Goal: Navigation & Orientation: Find specific page/section

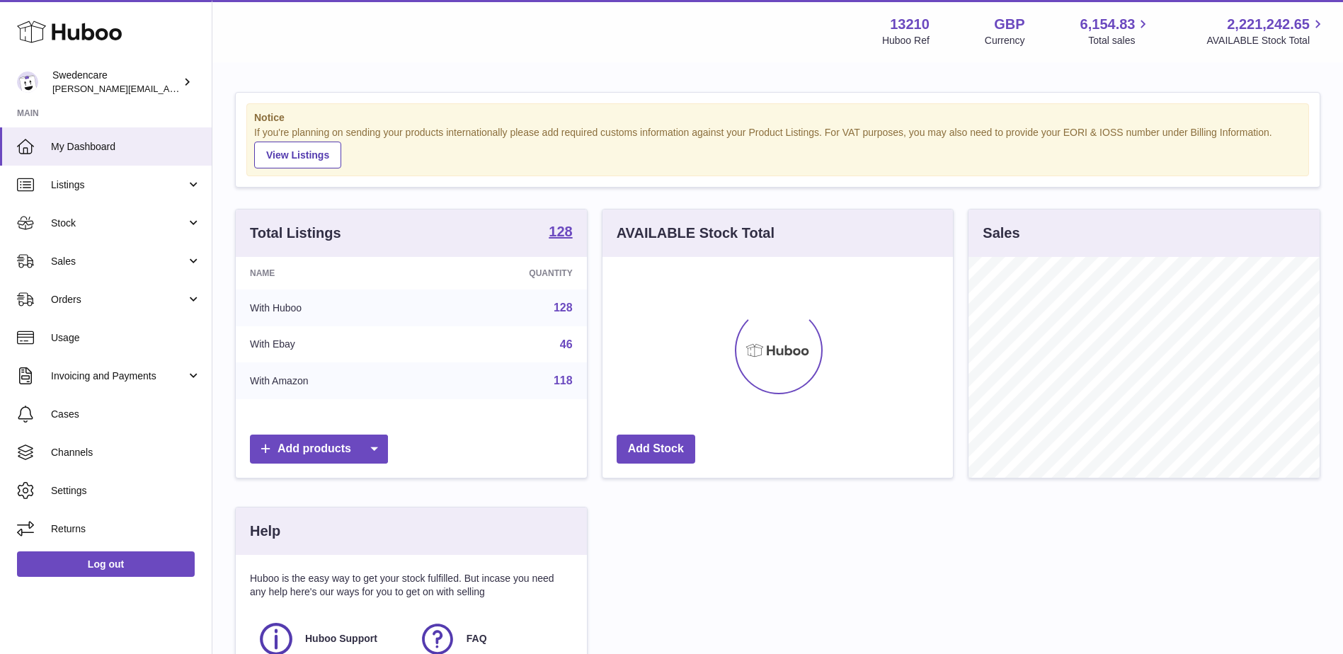
scroll to position [221, 350]
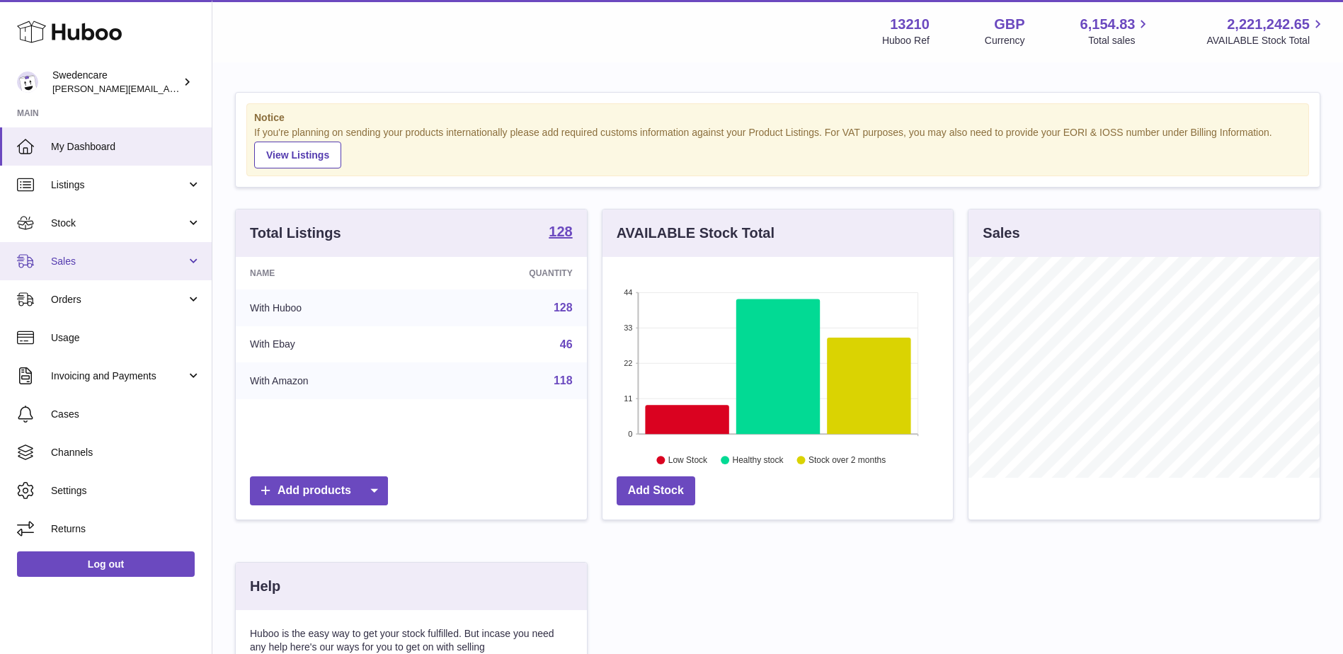
click at [67, 263] on span "Sales" at bounding box center [118, 261] width 135 height 13
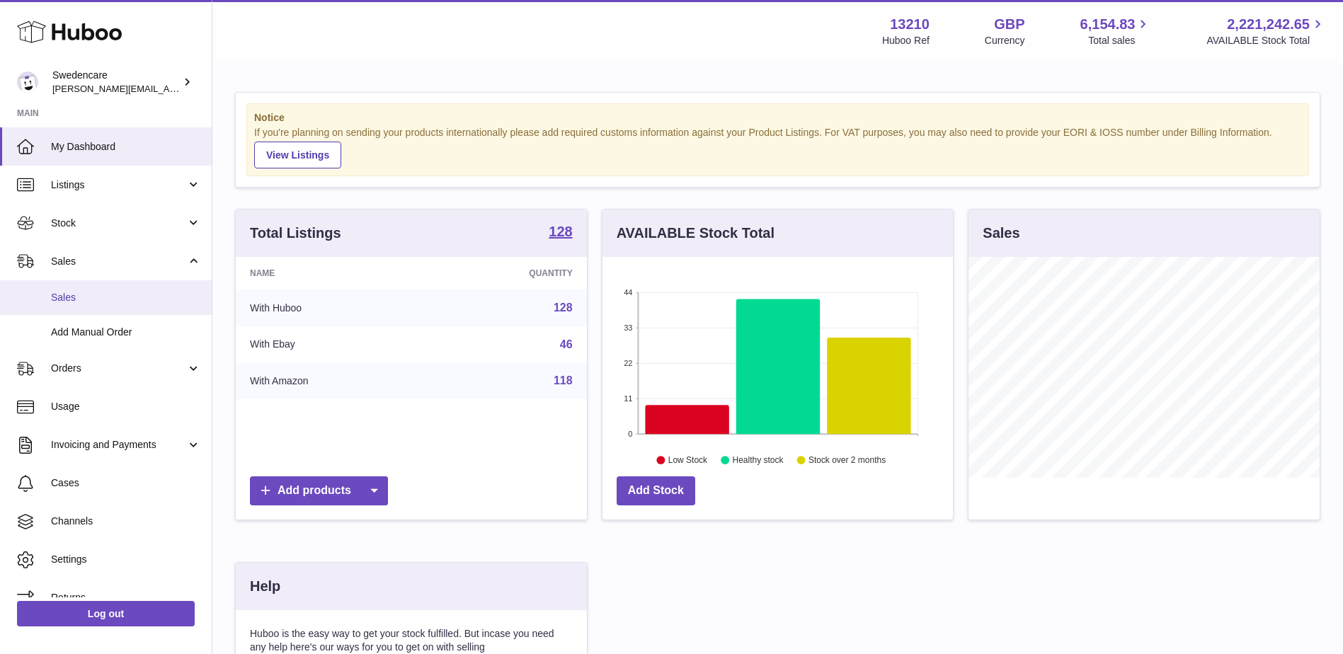
click at [60, 294] on span "Sales" at bounding box center [126, 297] width 150 height 13
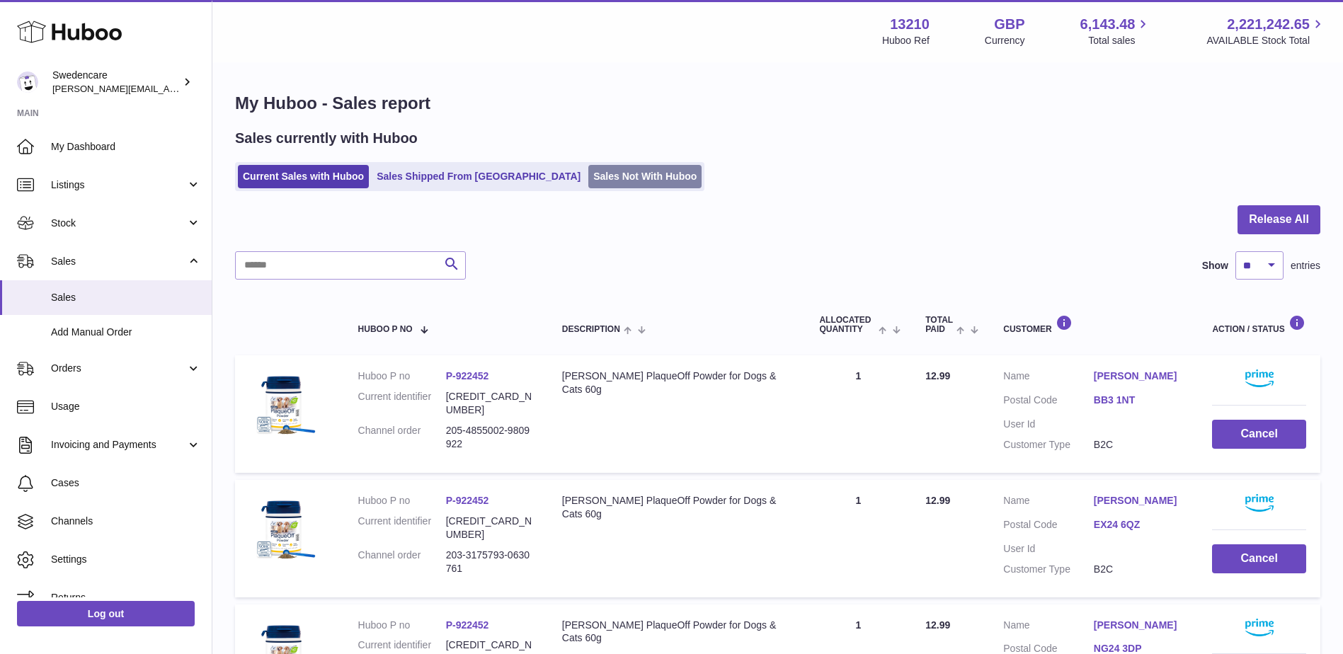
click at [593, 181] on link "Sales Not With Huboo" at bounding box center [644, 176] width 113 height 23
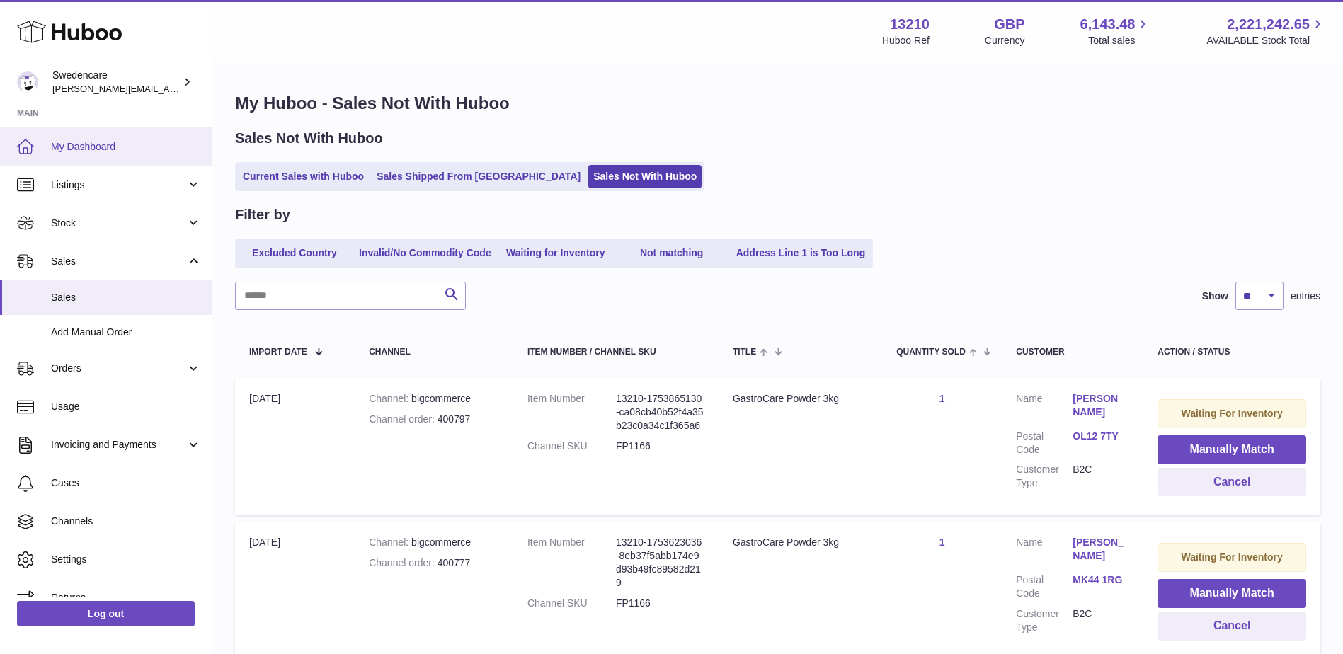
click at [62, 150] on span "My Dashboard" at bounding box center [126, 146] width 150 height 13
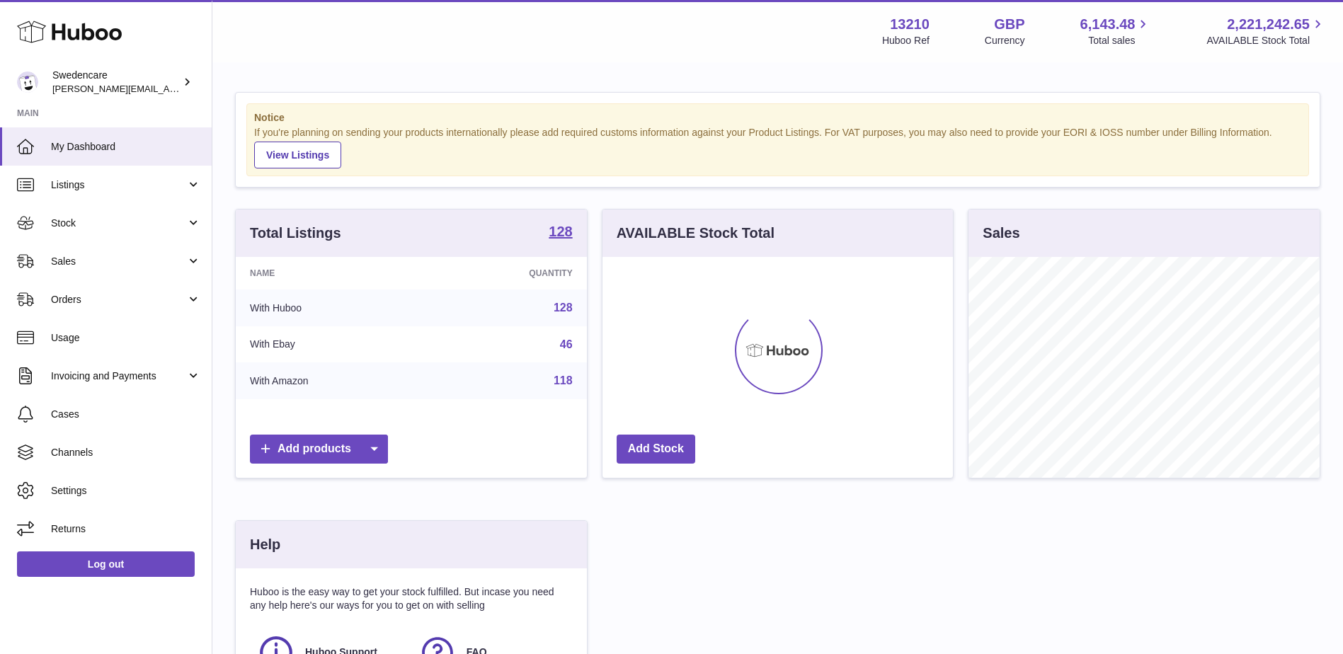
scroll to position [221, 350]
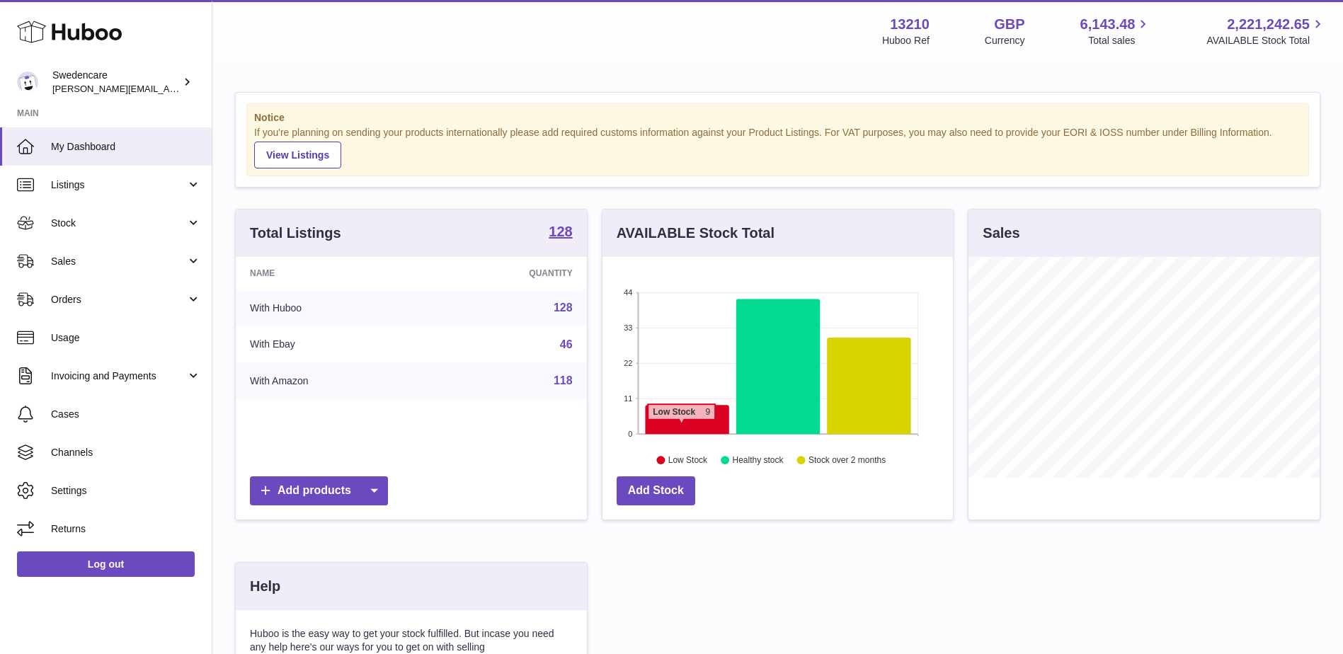
click at [681, 427] on icon at bounding box center [687, 420] width 84 height 29
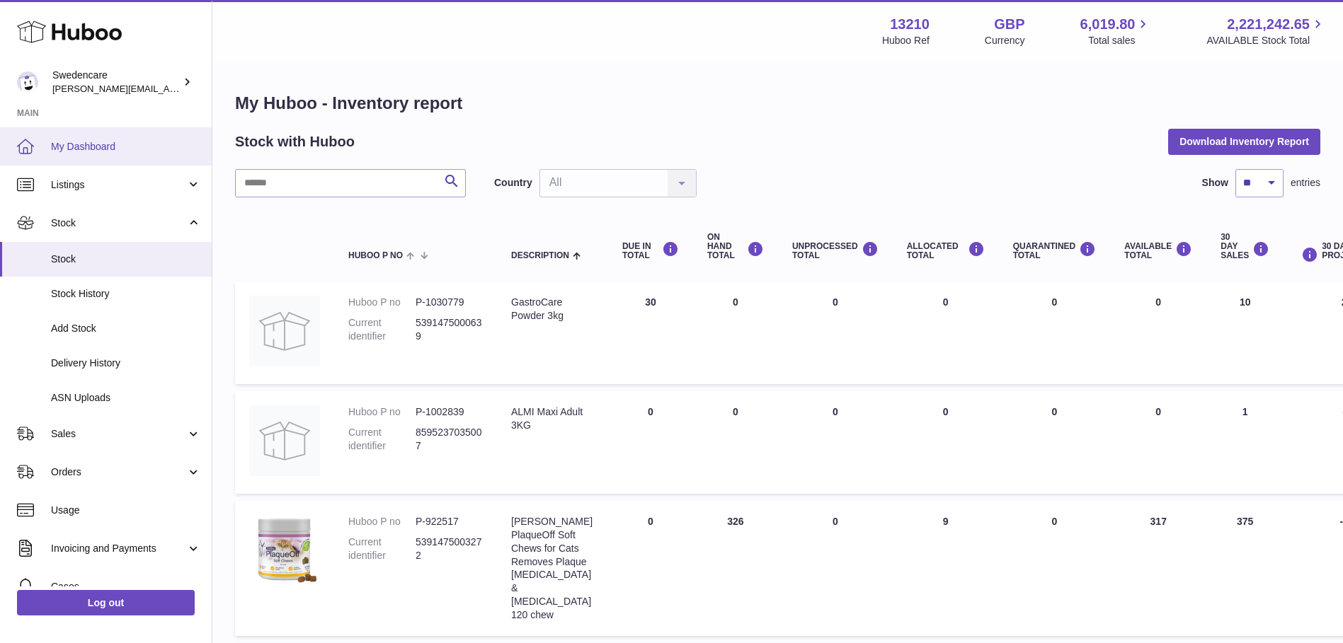
click at [73, 154] on link "My Dashboard" at bounding box center [106, 146] width 212 height 38
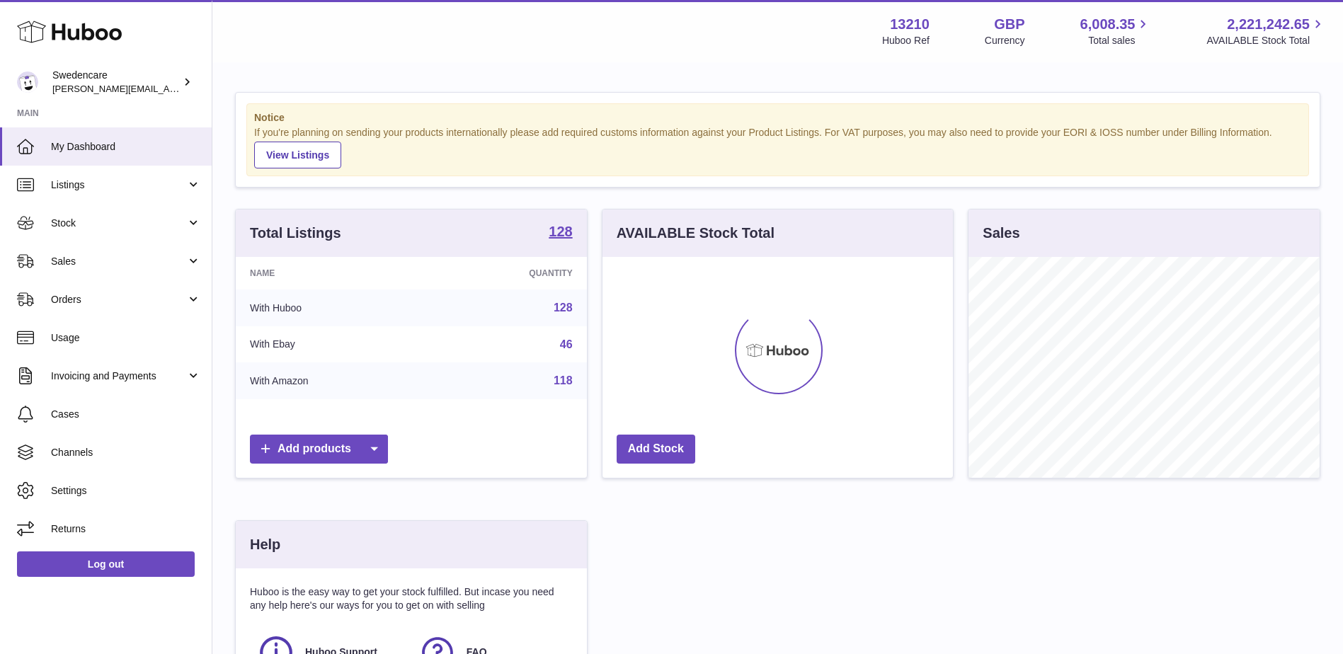
scroll to position [221, 350]
